Goal: Task Accomplishment & Management: Manage account settings

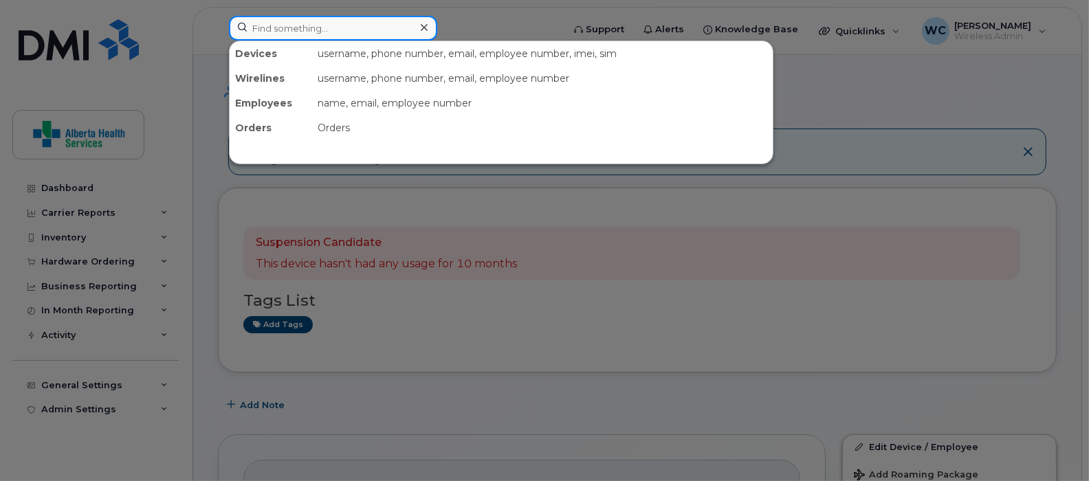
click at [282, 24] on input at bounding box center [333, 28] width 208 height 25
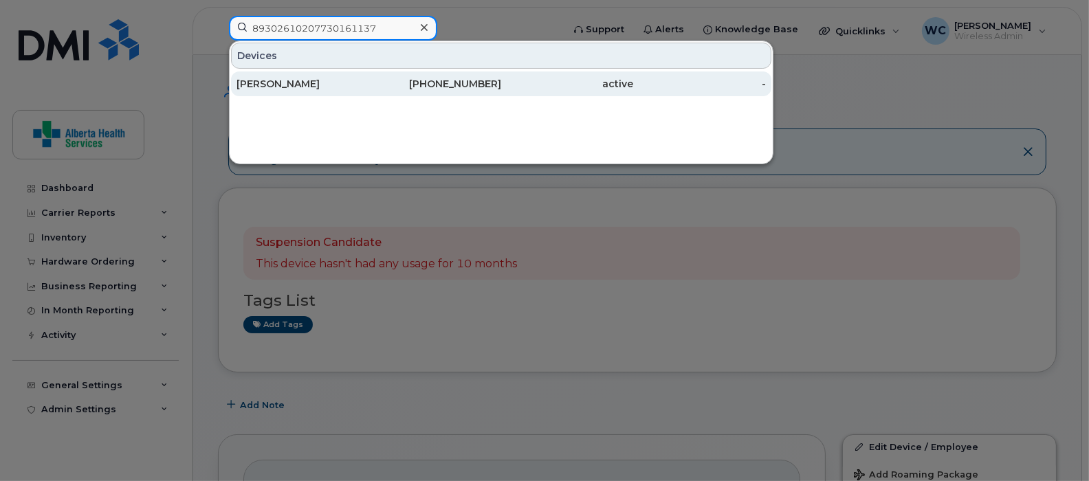
type input "89302610207730161137"
click at [567, 83] on div "active" at bounding box center [567, 84] width 133 height 14
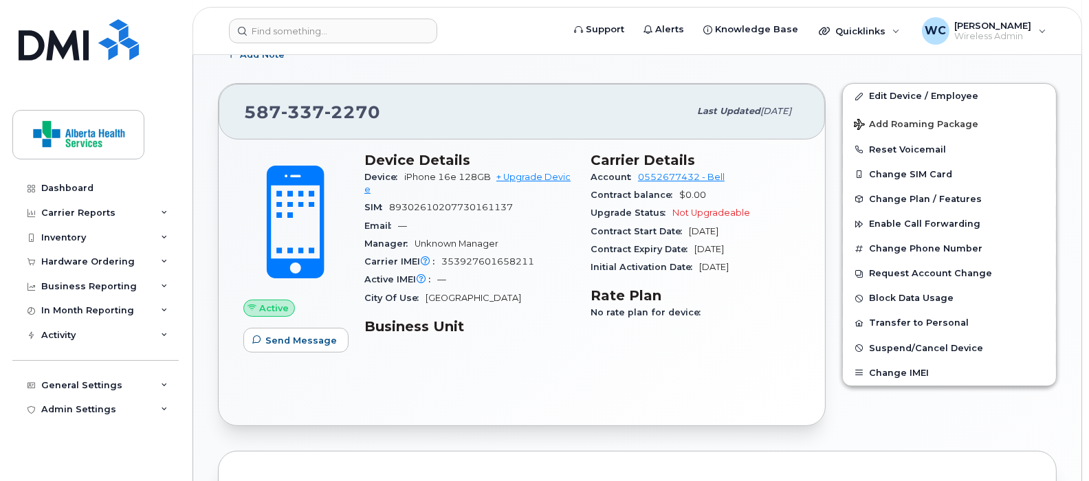
scroll to position [343, 0]
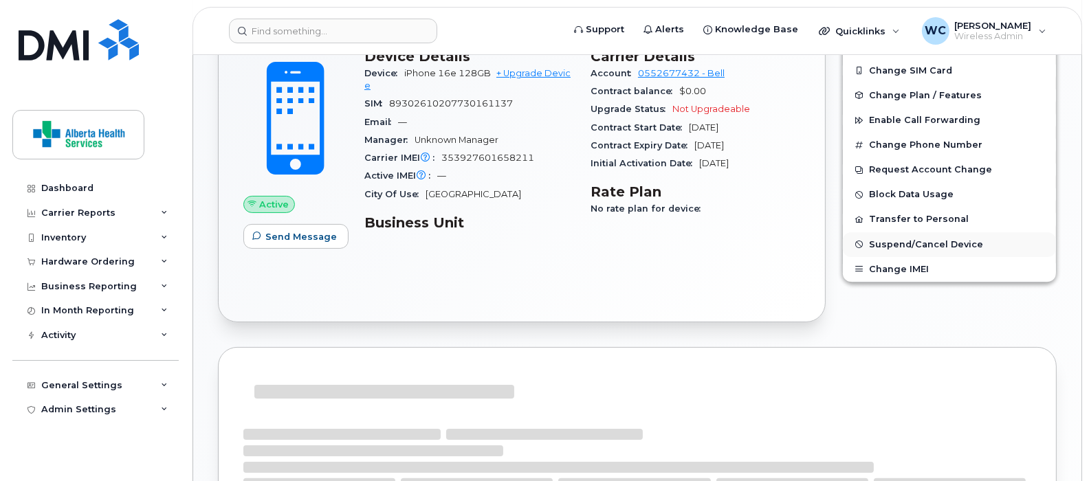
click at [921, 243] on span "Suspend/Cancel Device" at bounding box center [926, 244] width 114 height 10
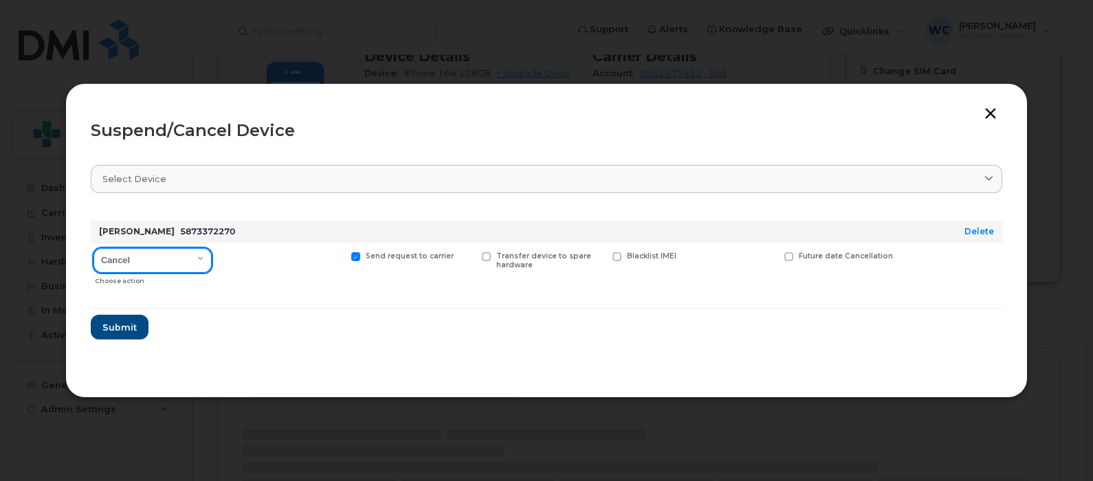
click at [189, 258] on select "Cancel Suspend - Extend Suspension Suspend - Reduced Rate Suspend - Full Rate S…" at bounding box center [152, 260] width 118 height 25
select select "[object Object]"
click at [93, 248] on select "Cancel Suspend - Extend Suspension Suspend - Reduced Rate Suspend - Full Rate S…" at bounding box center [152, 260] width 118 height 25
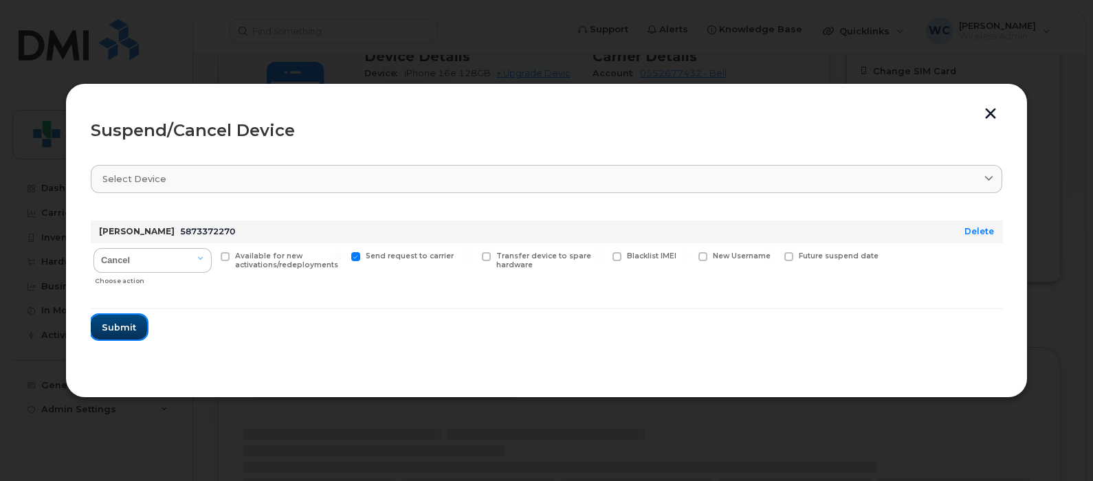
click at [124, 334] on button "Submit" at bounding box center [119, 327] width 56 height 25
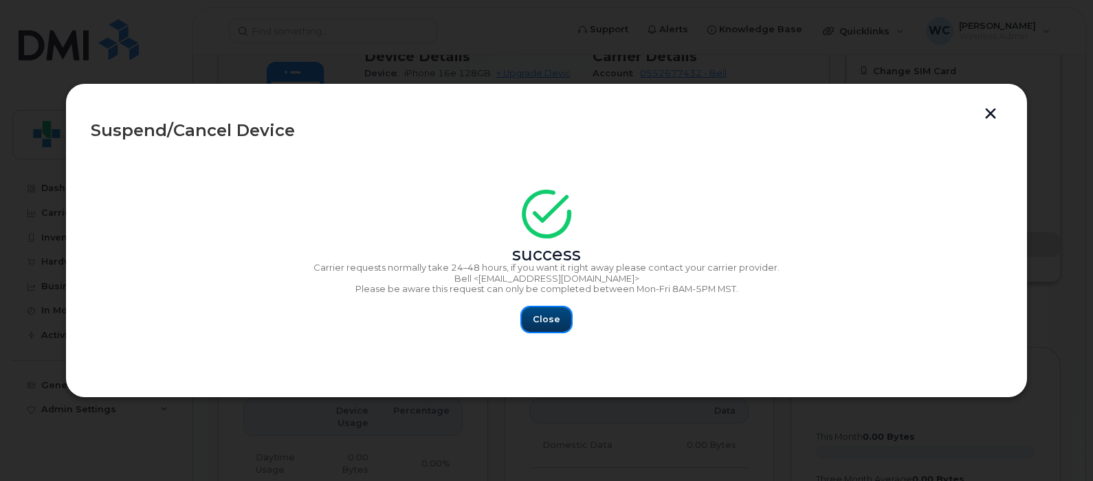
click at [545, 324] on span "Close" at bounding box center [546, 319] width 27 height 13
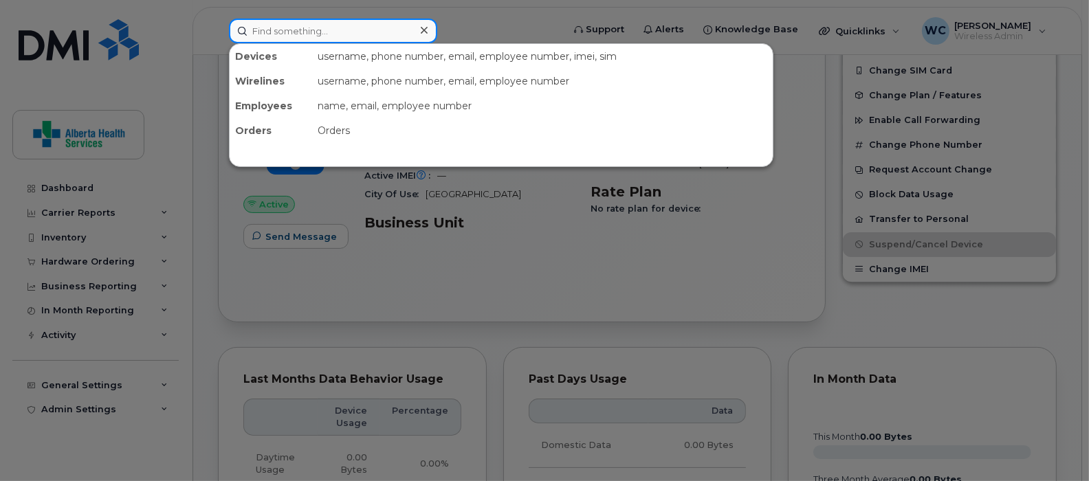
click at [346, 32] on input at bounding box center [333, 31] width 208 height 25
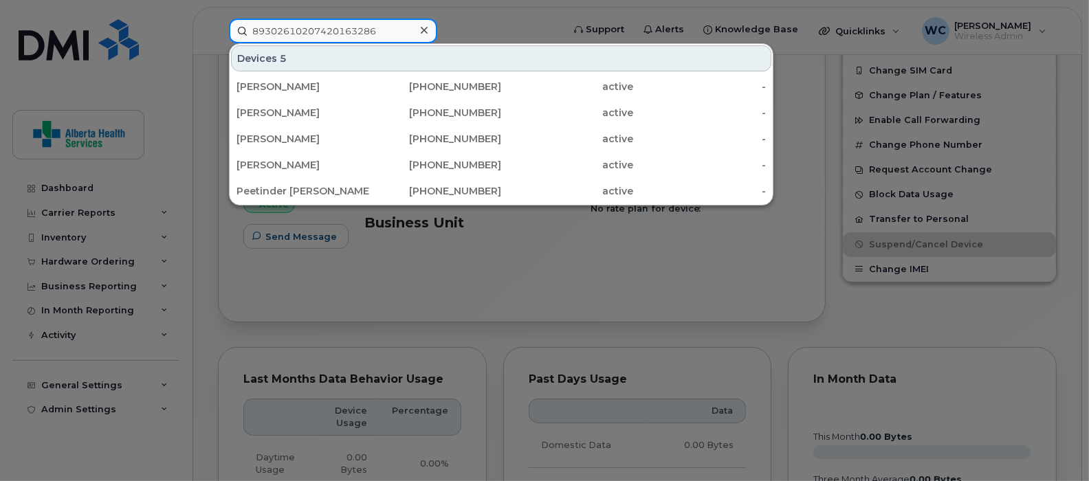
type input "89302610207420163286"
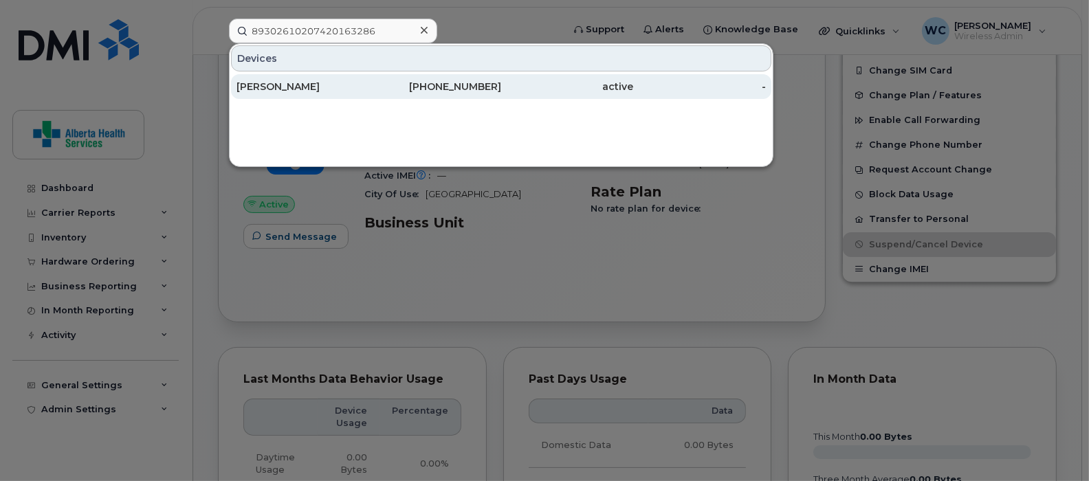
click at [518, 80] on div "active" at bounding box center [567, 87] width 133 height 14
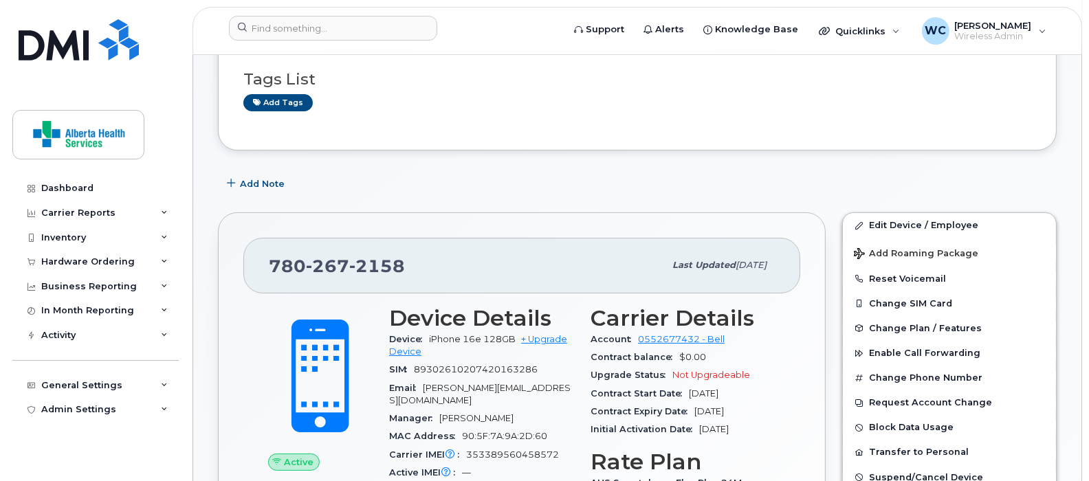
scroll to position [171, 0]
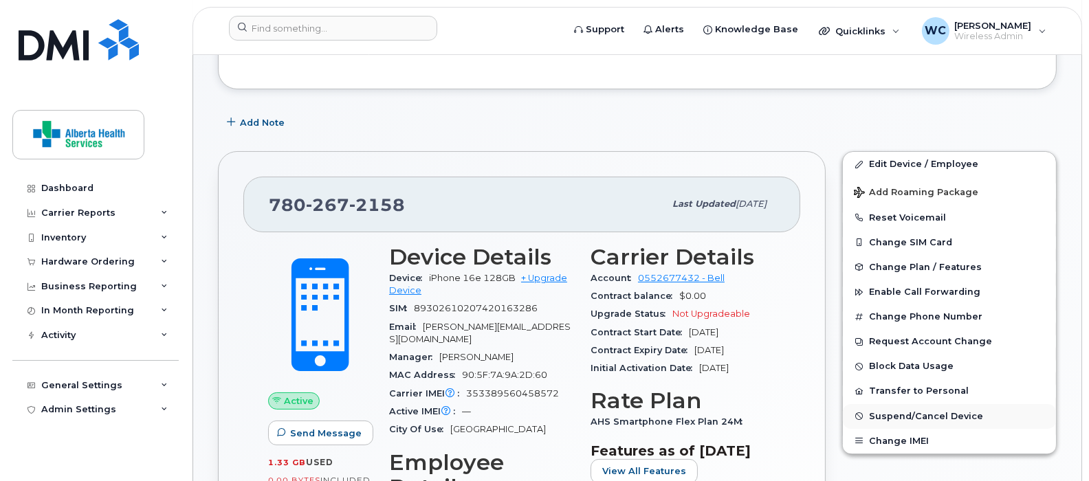
click at [923, 417] on span "Suspend/Cancel Device" at bounding box center [926, 416] width 114 height 10
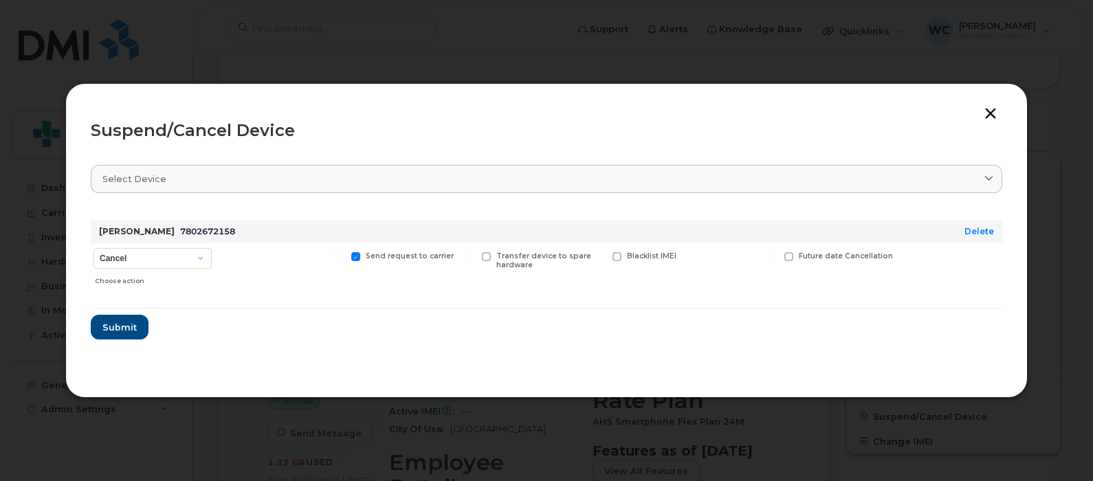
click at [148, 243] on div "Cancel Suspend - Extend Suspension Suspend - Reduced Rate Suspend - Full Rate S…" at bounding box center [153, 267] width 124 height 49
drag, startPoint x: 151, startPoint y: 254, endPoint x: 151, endPoint y: 263, distance: 8.9
click at [151, 254] on select "Cancel Suspend - Extend Suspension Suspend - Reduced Rate Suspend - Full Rate S…" at bounding box center [152, 258] width 118 height 21
select select "[object Object]"
click at [93, 248] on select "Cancel Suspend - Extend Suspension Suspend - Reduced Rate Suspend - Full Rate S…" at bounding box center [152, 258] width 118 height 21
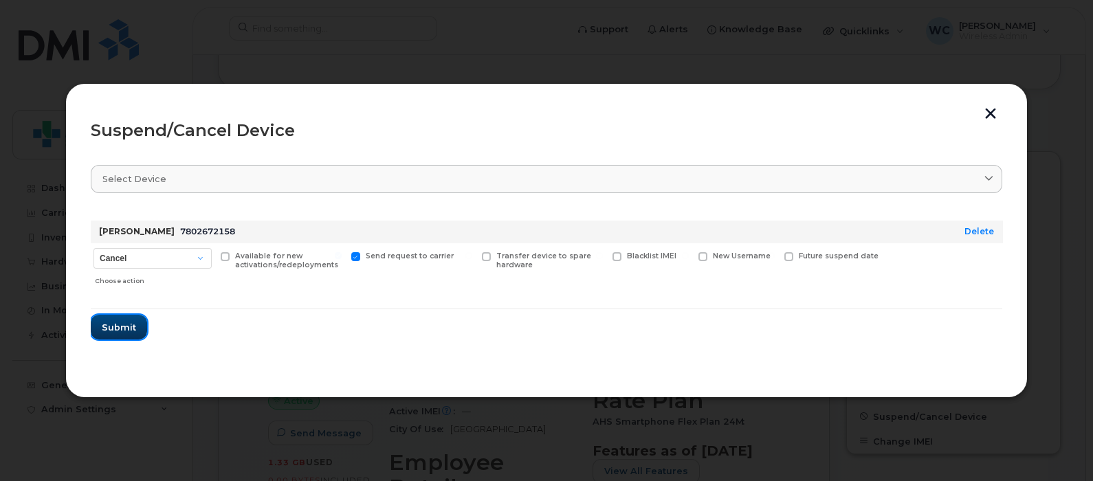
click at [127, 324] on span "Submit" at bounding box center [119, 327] width 34 height 13
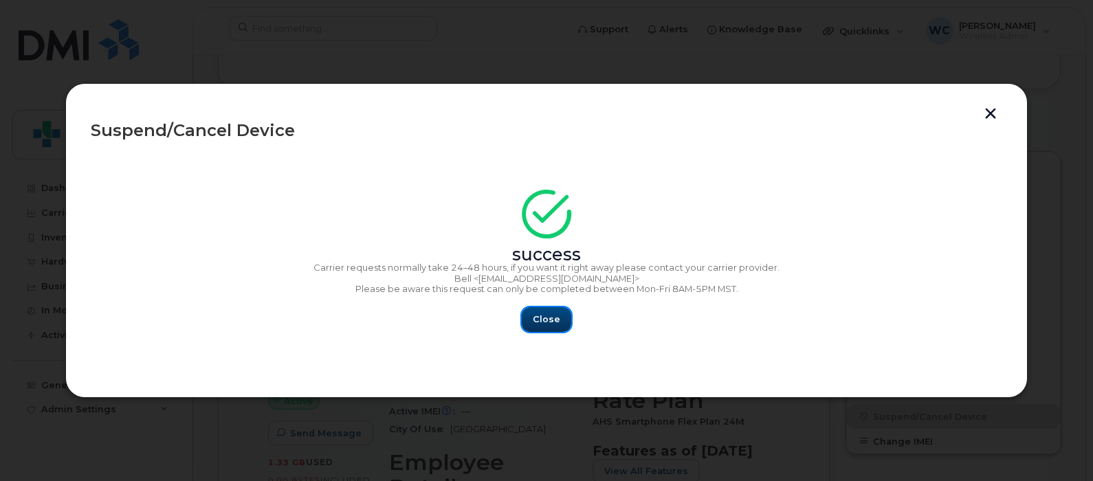
click at [539, 314] on span "Close" at bounding box center [546, 319] width 27 height 13
